Goal: Information Seeking & Learning: Check status

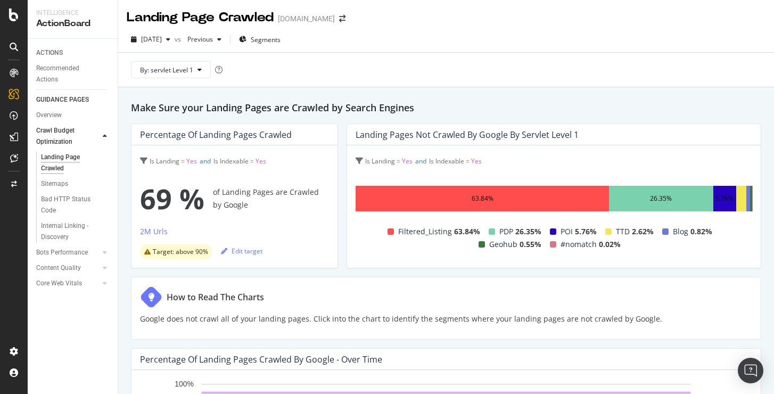
click at [57, 192] on div "Bad HTTP Status Code" at bounding box center [76, 205] width 81 height 27
click at [59, 197] on div "Bad HTTP Status Code" at bounding box center [71, 205] width 60 height 22
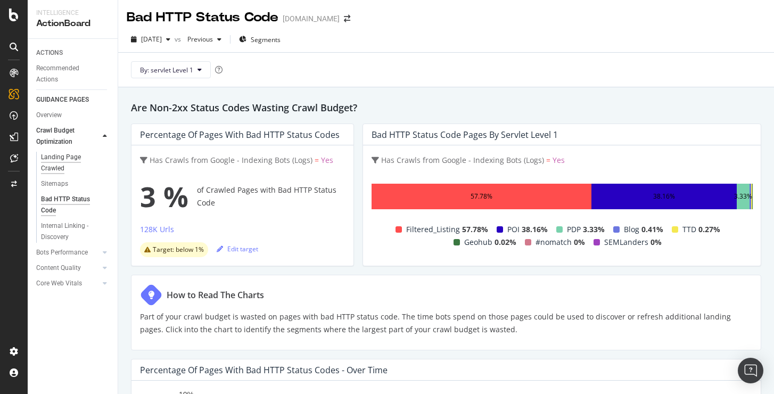
click at [58, 154] on div "Landing Page Crawled" at bounding box center [71, 163] width 60 height 22
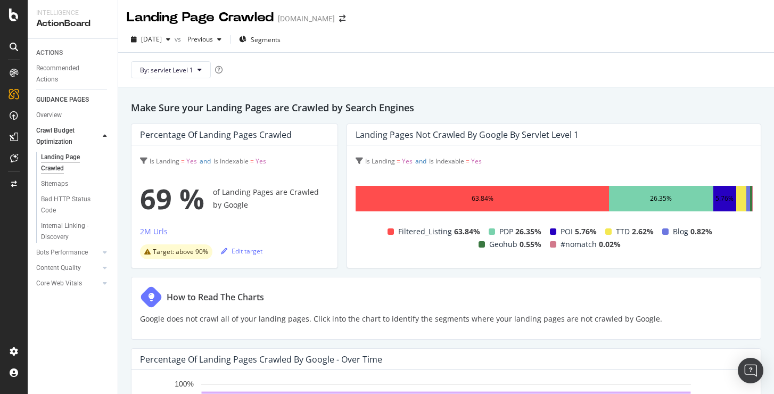
click at [63, 193] on div "Bad HTTP Status Code" at bounding box center [76, 205] width 81 height 27
click at [61, 170] on div "Landing Page Crawled" at bounding box center [70, 163] width 59 height 22
click at [57, 191] on div "Sitemaps" at bounding box center [76, 183] width 81 height 15
click at [58, 205] on div "Bad HTTP Status Code" at bounding box center [71, 205] width 60 height 22
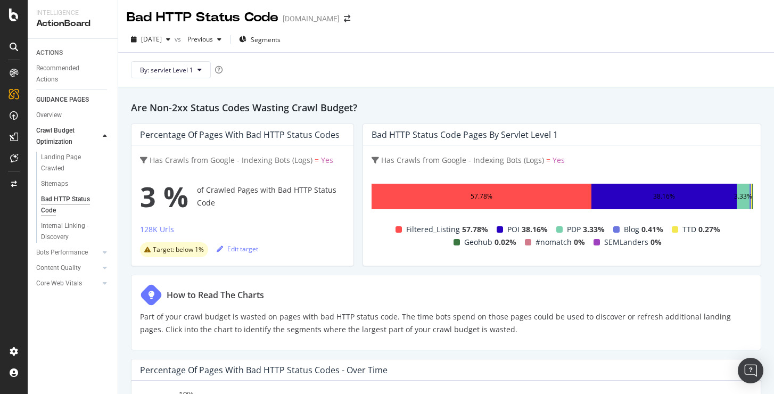
click at [60, 246] on div "Bots Performance" at bounding box center [76, 252] width 81 height 15
click at [58, 232] on div "Internal Linking - Discovery" at bounding box center [71, 232] width 61 height 22
